Goal: Task Accomplishment & Management: Manage account settings

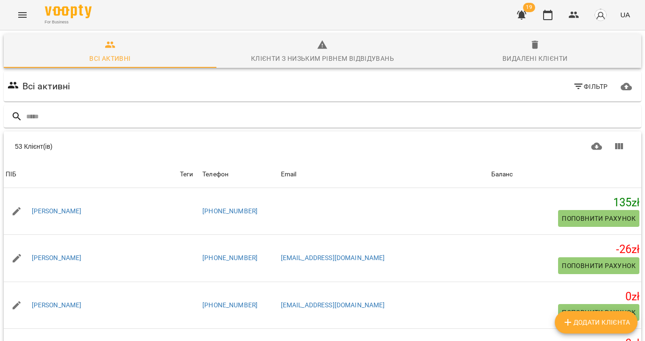
click at [21, 13] on icon "Menu" at bounding box center [22, 15] width 8 height 6
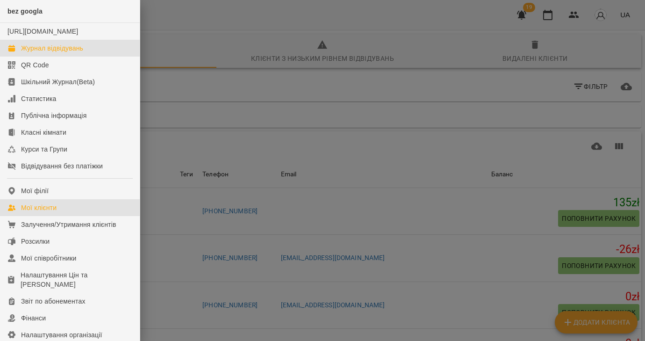
click at [31, 53] on div "Журнал відвідувань" at bounding box center [52, 47] width 62 height 9
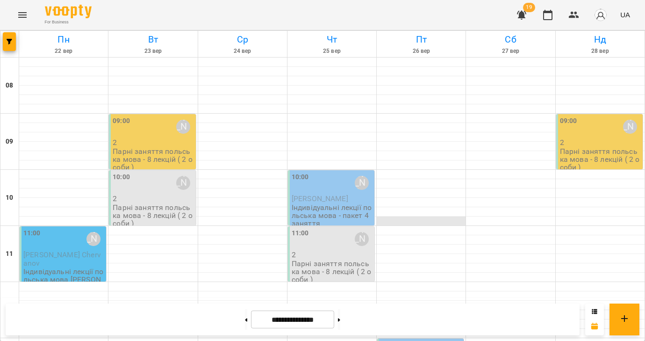
drag, startPoint x: 236, startPoint y: 319, endPoint x: 456, endPoint y: 220, distance: 242.0
click at [246, 319] on icon at bounding box center [247, 319] width 2 height 3
type input "**********"
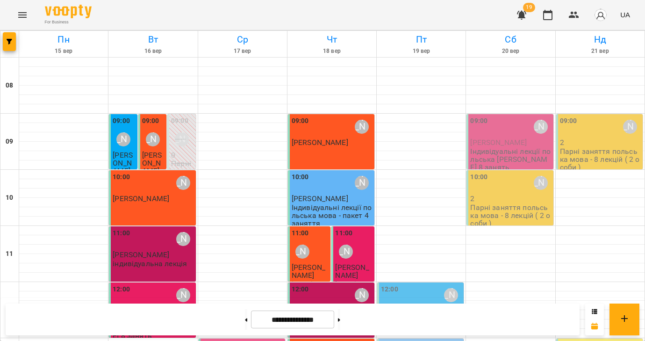
scroll to position [141, 0]
click at [411, 284] on div "12:00 Valentyna Krytskaliuk" at bounding box center [421, 295] width 81 height 22
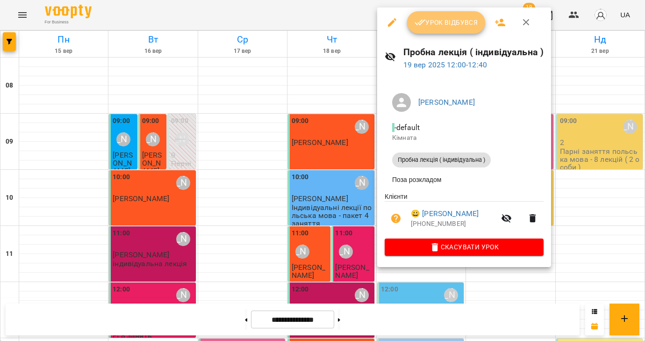
click at [419, 25] on icon "button" at bounding box center [420, 22] width 11 height 11
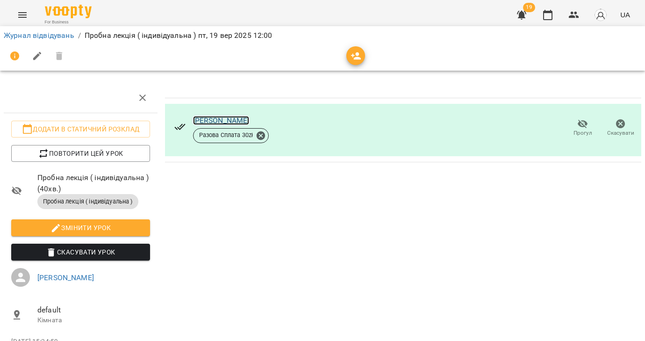
click at [202, 121] on link "[PERSON_NAME]" at bounding box center [221, 120] width 57 height 9
click at [25, 34] on link "Журнал відвідувань" at bounding box center [39, 35] width 71 height 9
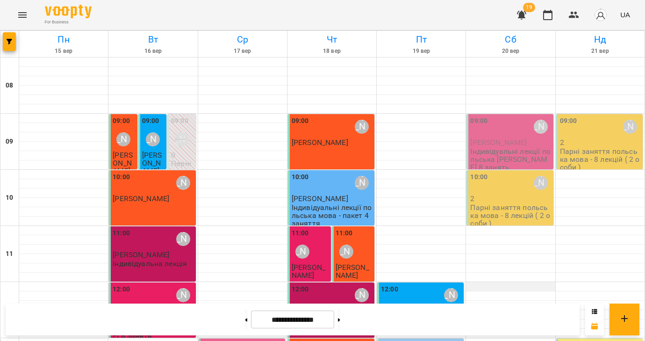
scroll to position [157, 0]
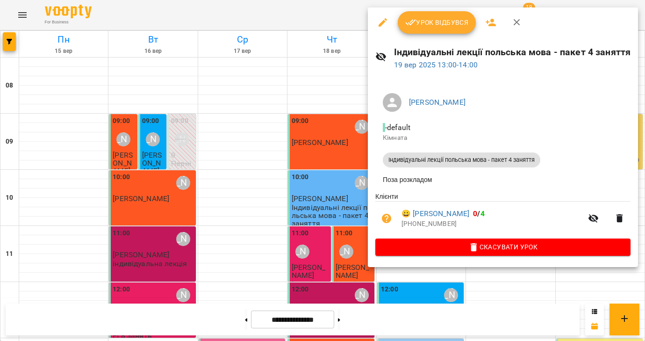
click at [411, 26] on icon "button" at bounding box center [410, 22] width 11 height 11
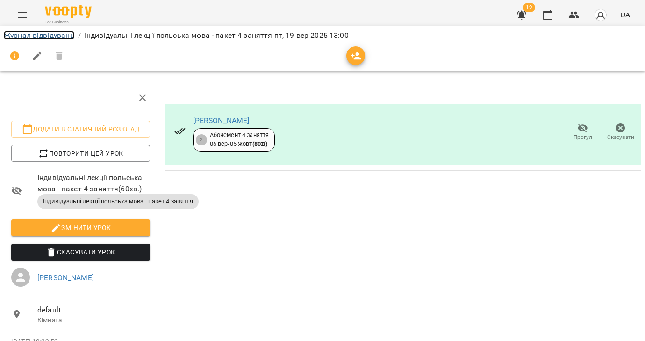
click at [48, 37] on link "Журнал відвідувань" at bounding box center [39, 35] width 71 height 9
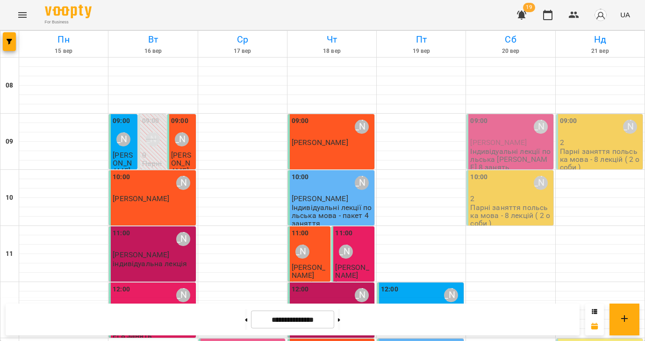
scroll to position [210, 0]
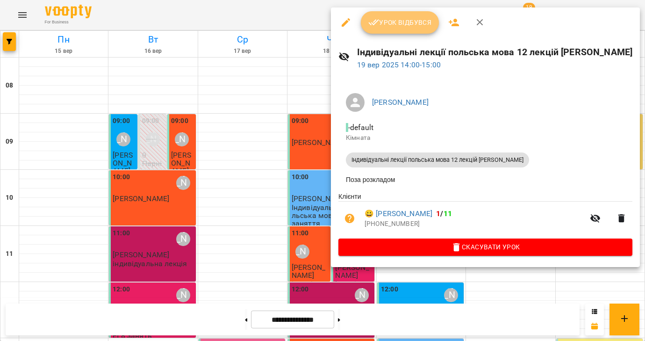
click at [392, 25] on span "Урок відбувся" at bounding box center [401, 22] width 64 height 11
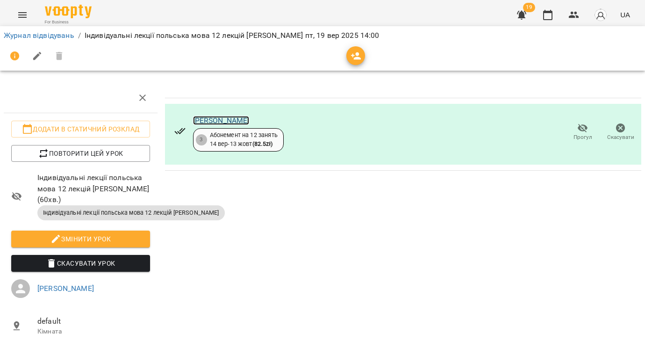
click at [237, 123] on link "[PERSON_NAME]" at bounding box center [221, 120] width 57 height 9
click at [24, 35] on link "Журнал відвідувань" at bounding box center [39, 35] width 71 height 9
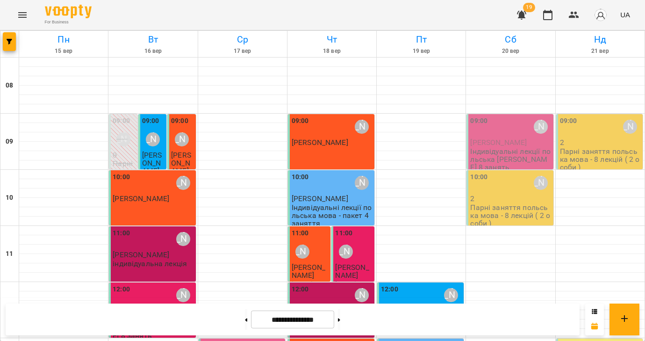
scroll to position [286, 0]
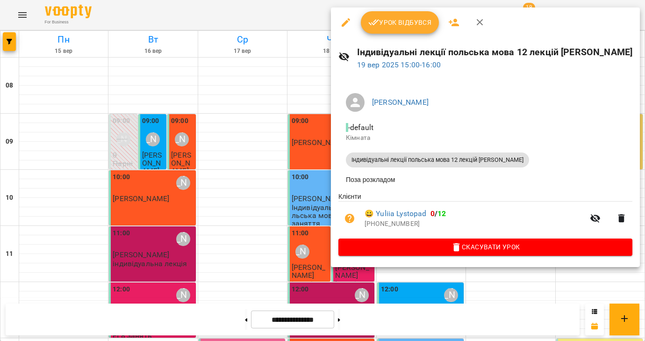
click at [275, 258] on div at bounding box center [322, 170] width 645 height 341
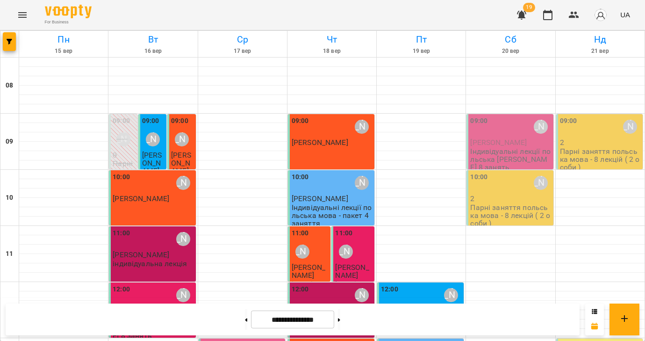
scroll to position [0, 0]
click at [18, 17] on icon "Menu" at bounding box center [22, 14] width 11 height 11
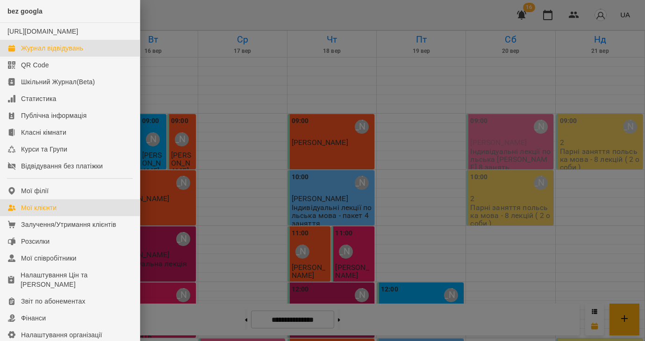
click at [38, 212] on div "Мої клієнти" at bounding box center [39, 207] width 36 height 9
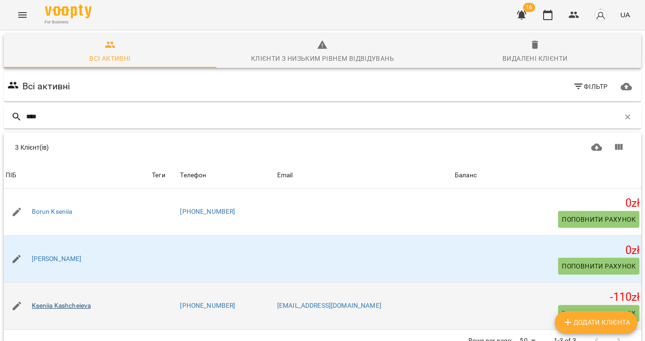
type input "****"
click at [51, 304] on link "Kseniia Kashcheieva" at bounding box center [61, 305] width 59 height 9
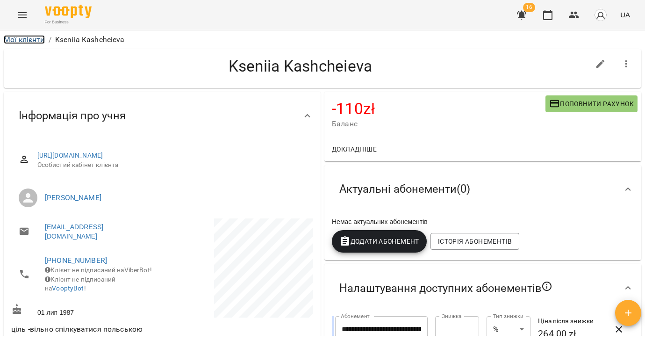
click at [19, 40] on link "Мої клієнти" at bounding box center [24, 39] width 41 height 9
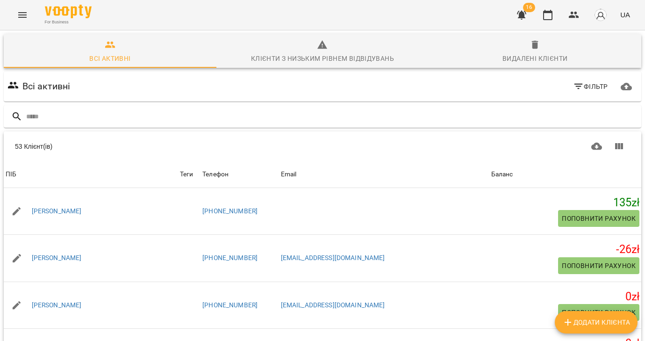
click at [26, 15] on icon "Menu" at bounding box center [22, 14] width 11 height 11
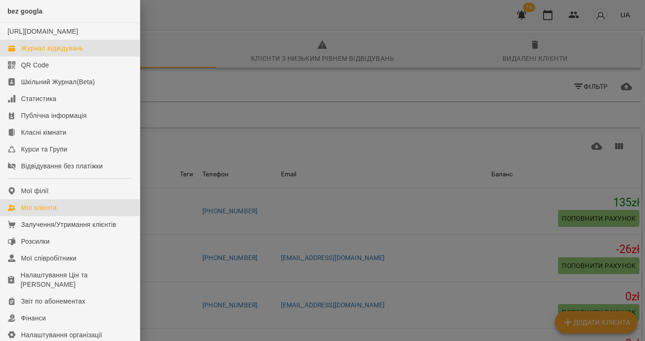
click at [55, 53] on div "Журнал відвідувань" at bounding box center [52, 47] width 62 height 9
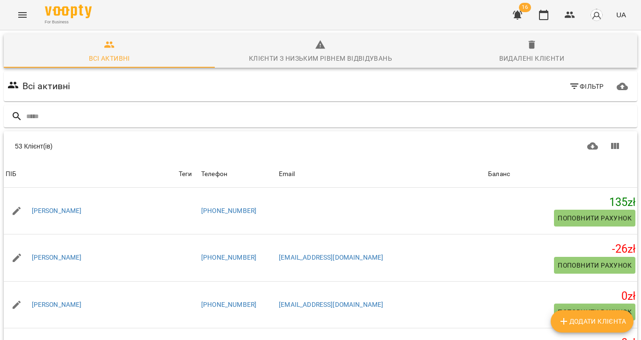
click at [21, 19] on icon "Menu" at bounding box center [22, 14] width 11 height 11
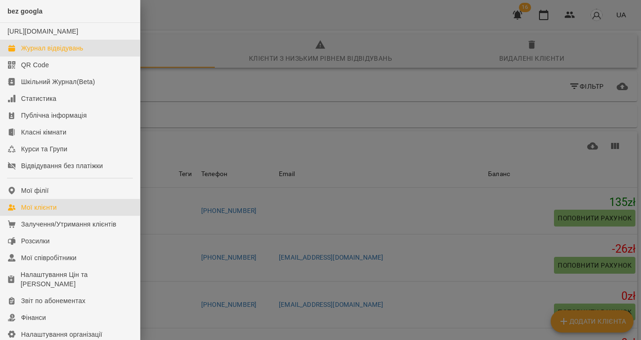
click at [38, 53] on div "Журнал відвідувань" at bounding box center [52, 47] width 62 height 9
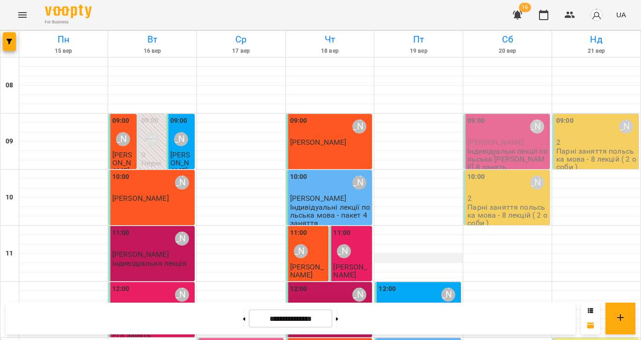
scroll to position [310, 0]
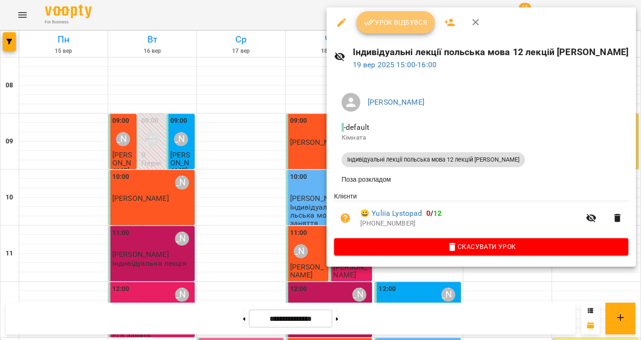
click at [378, 26] on span "Урок відбувся" at bounding box center [396, 22] width 64 height 11
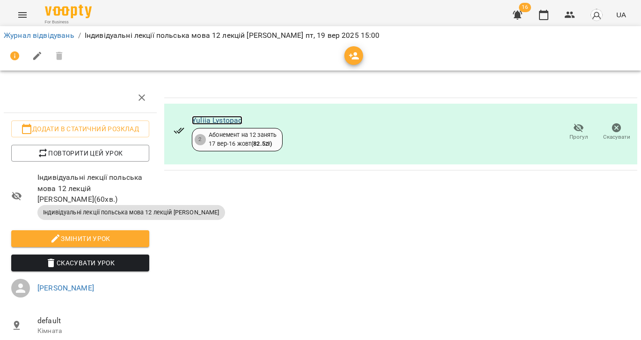
click at [212, 122] on link "Yuliia Lystopad" at bounding box center [217, 120] width 51 height 9
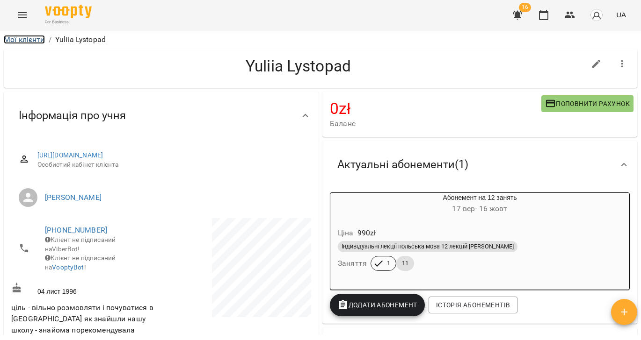
click at [29, 40] on link "Мої клієнти" at bounding box center [24, 39] width 41 height 9
